Goal: Task Accomplishment & Management: Manage account settings

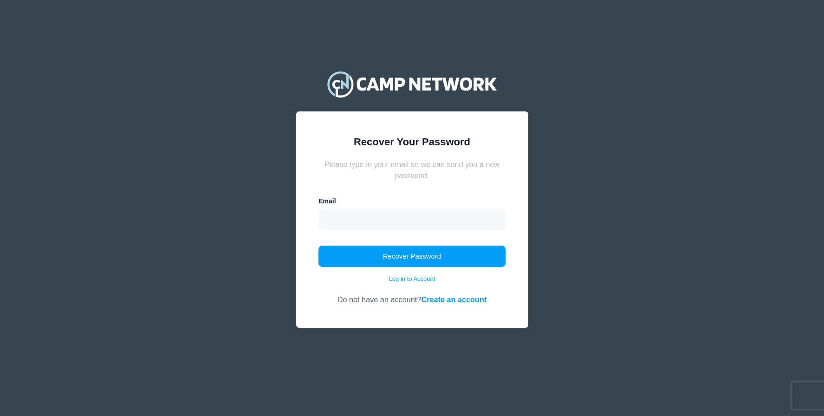
click at [425, 208] on div "Email" at bounding box center [411, 213] width 187 height 34
click at [419, 226] on input "email" at bounding box center [411, 219] width 187 height 21
type input "hmlauftrag@gmail.com"
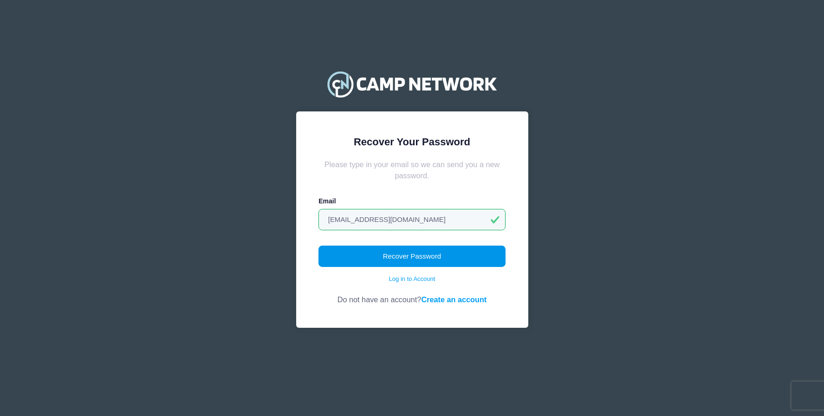
click at [416, 250] on button "Recover Password" at bounding box center [411, 255] width 187 height 21
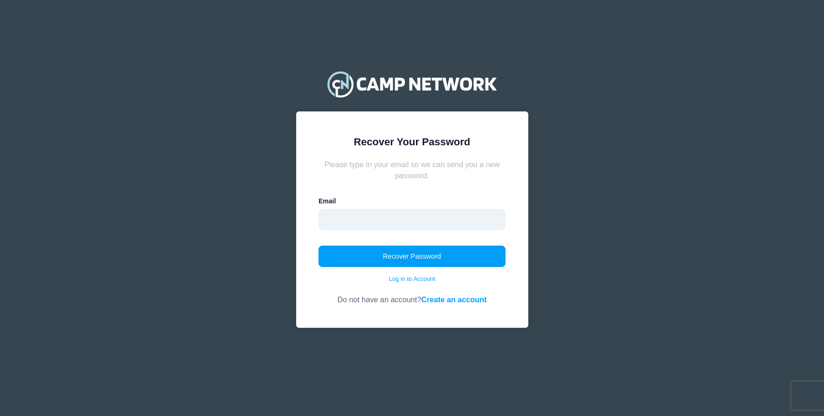
drag, startPoint x: 0, startPoint y: 0, endPoint x: 430, endPoint y: 216, distance: 480.8
click at [430, 216] on input "email" at bounding box center [411, 219] width 187 height 21
type input "[EMAIL_ADDRESS][DOMAIN_NAME]"
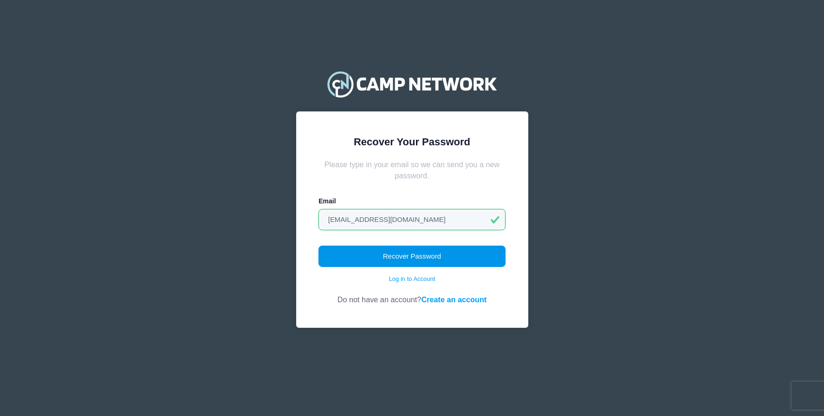
click at [414, 259] on button "Recover Password" at bounding box center [411, 255] width 187 height 21
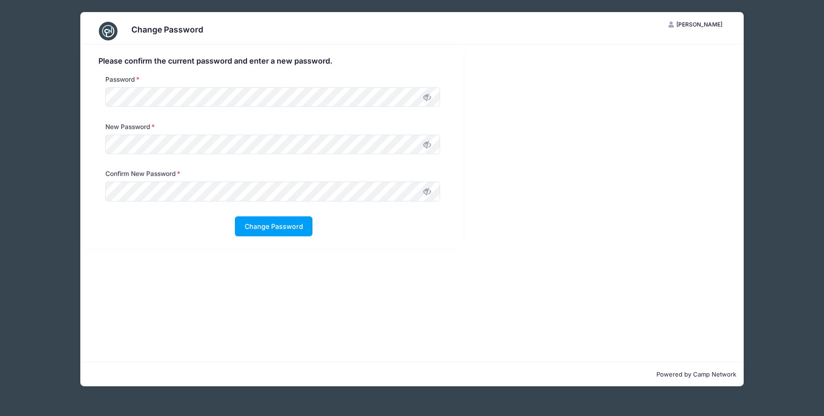
click at [425, 193] on icon at bounding box center [426, 191] width 7 height 7
click at [269, 226] on button "Change Password" at bounding box center [273, 226] width 77 height 20
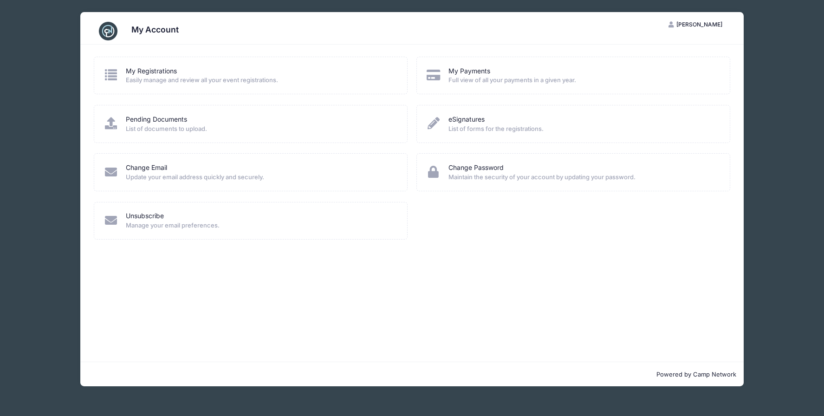
click at [205, 79] on span "Easily manage and review all your event registrations." at bounding box center [260, 80] width 269 height 9
click at [108, 75] on icon at bounding box center [110, 75] width 15 height 12
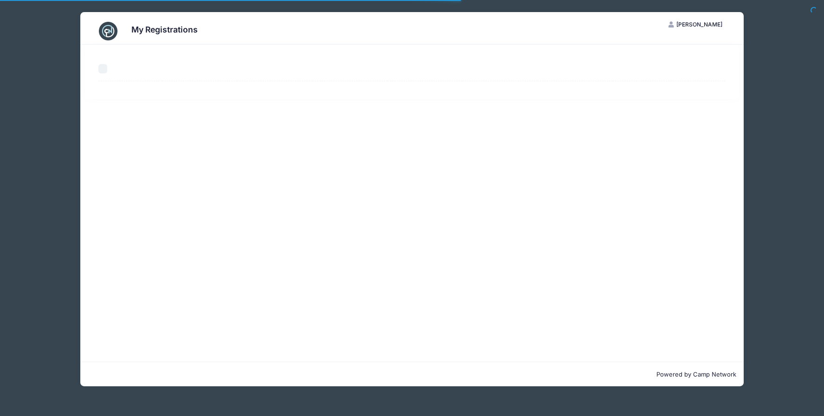
select select "50"
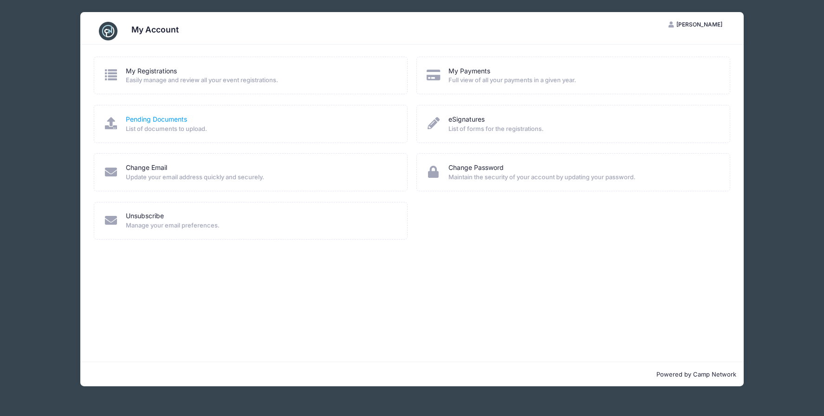
click at [136, 118] on link "Pending Documents" at bounding box center [156, 120] width 61 height 10
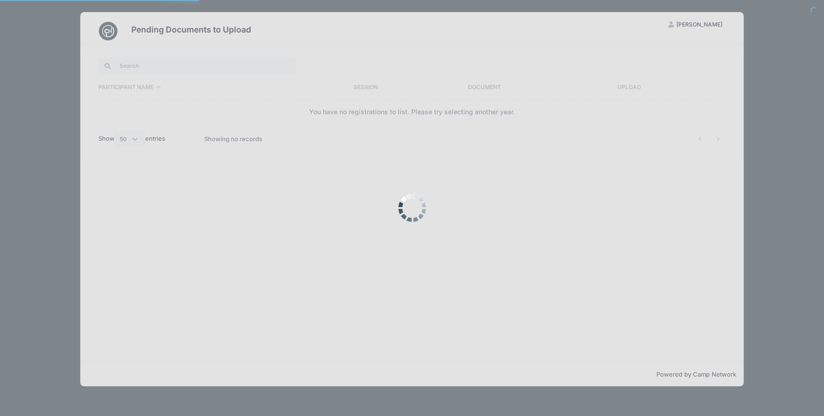
select select "50"
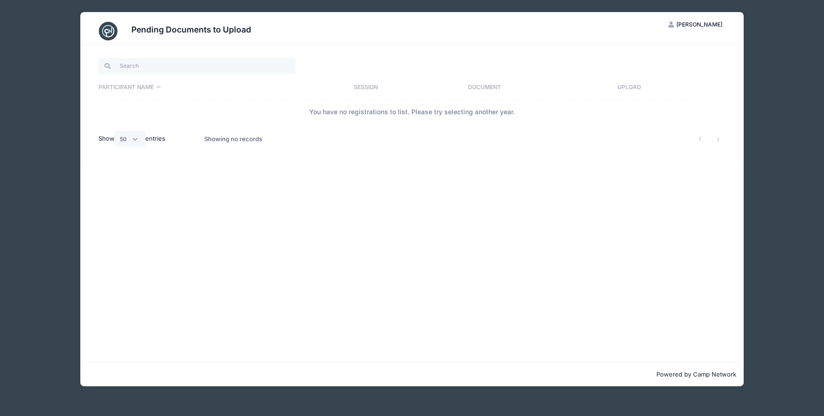
click at [644, 86] on th "Upload" at bounding box center [669, 88] width 113 height 24
click at [612, 88] on th "Upload" at bounding box center [654, 88] width 142 height 24
click at [503, 118] on td "You have no registrations to list. Please try selecting another year." at bounding box center [411, 112] width 627 height 25
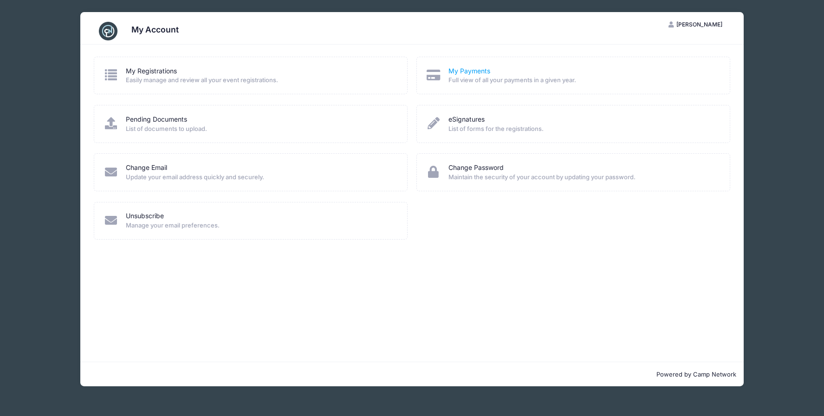
click at [476, 72] on link "My Payments" at bounding box center [469, 71] width 42 height 10
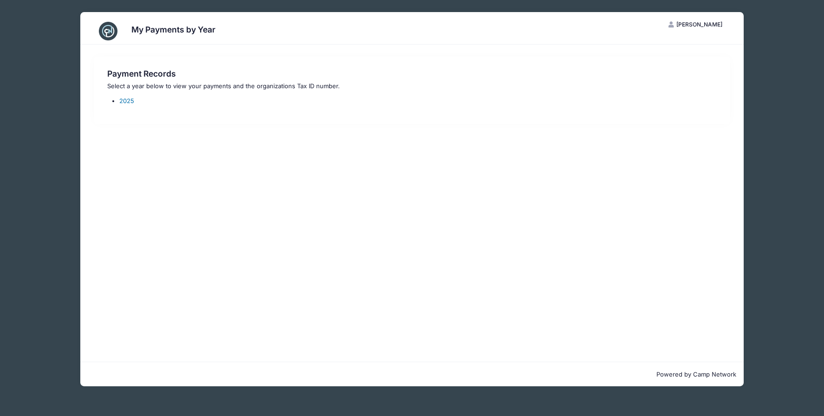
click at [121, 104] on link "2025" at bounding box center [126, 100] width 15 height 7
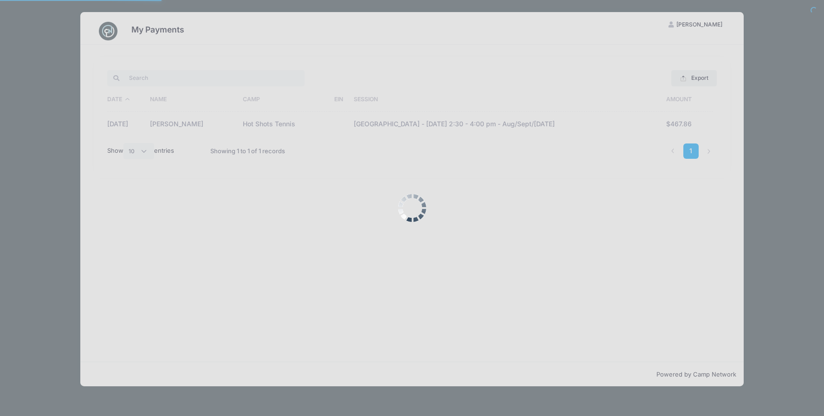
select select "10"
